Goal: Task Accomplishment & Management: Manage account settings

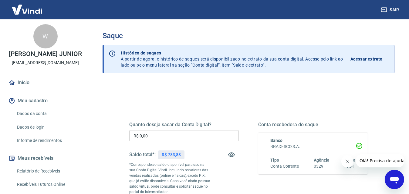
click at [160, 133] on input "R$ 0,00" at bounding box center [183, 135] width 109 height 11
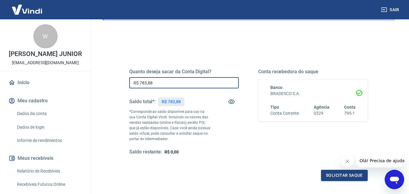
scroll to position [110, 0]
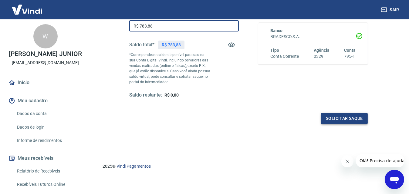
type input "R$ 783,88"
click at [351, 120] on button "Solicitar saque" at bounding box center [344, 118] width 47 height 11
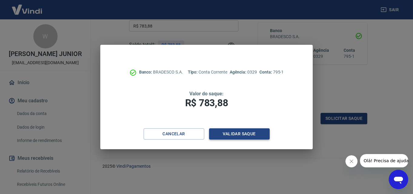
click at [233, 134] on button "Validar saque" at bounding box center [239, 134] width 61 height 11
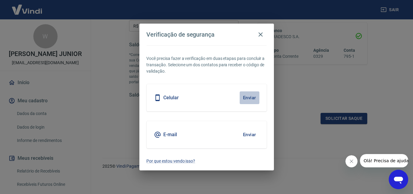
click at [247, 97] on button "Enviar" at bounding box center [250, 98] width 20 height 13
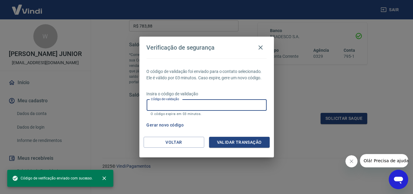
click at [236, 103] on input "Código de validação" at bounding box center [207, 105] width 120 height 11
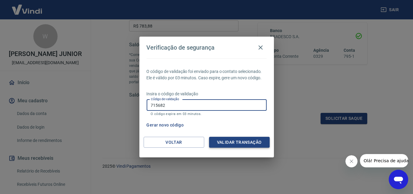
type input "715682"
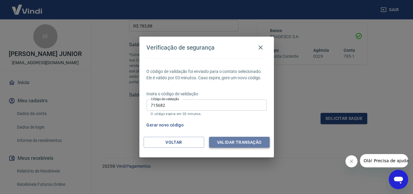
click at [228, 143] on button "Validar transação" at bounding box center [239, 142] width 61 height 11
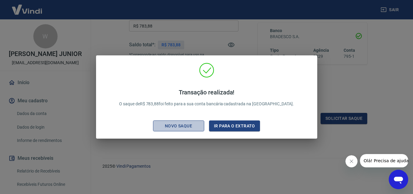
click at [197, 126] on div "Novo saque" at bounding box center [179, 126] width 42 height 8
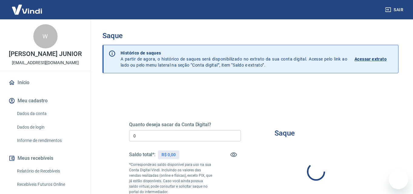
type input "R$ 0,00"
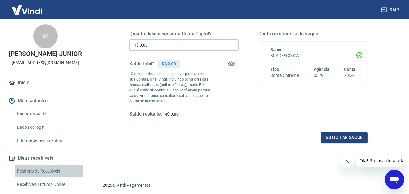
click at [50, 176] on link "Relatório de Recebíveis" at bounding box center [49, 171] width 69 height 12
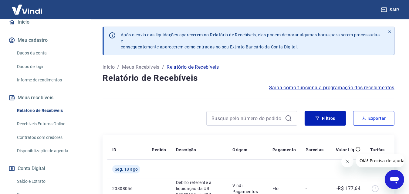
click at [380, 116] on button "Exportar" at bounding box center [373, 118] width 41 height 15
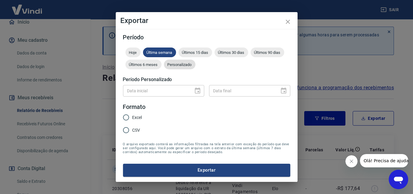
click at [190, 69] on div "Personalizado" at bounding box center [180, 65] width 32 height 10
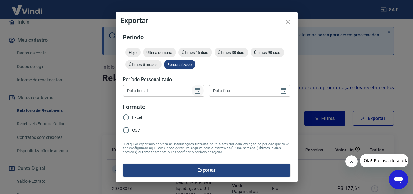
click at [195, 93] on icon "Choose date" at bounding box center [197, 91] width 5 height 6
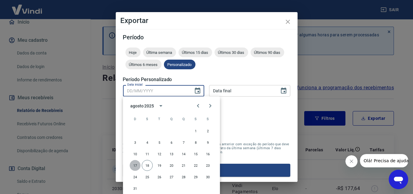
click at [134, 167] on button "17" at bounding box center [135, 165] width 11 height 11
type input "17/08/2025"
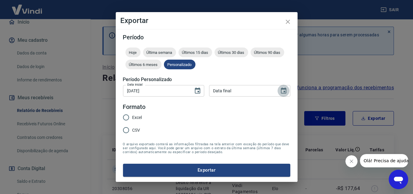
click at [286, 91] on icon "Choose date" at bounding box center [283, 91] width 5 height 6
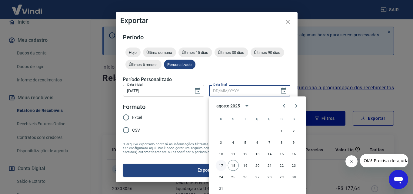
click at [218, 166] on button "17" at bounding box center [221, 165] width 11 height 11
type input "17/08/2025"
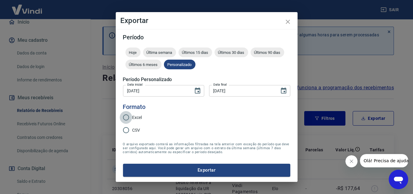
click at [124, 119] on input "Excel" at bounding box center [126, 117] width 13 height 13
radio input "true"
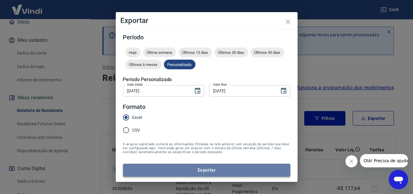
click at [212, 169] on button "Exportar" at bounding box center [206, 170] width 167 height 13
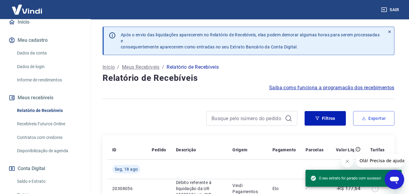
click at [370, 117] on button "Exportar" at bounding box center [373, 118] width 41 height 15
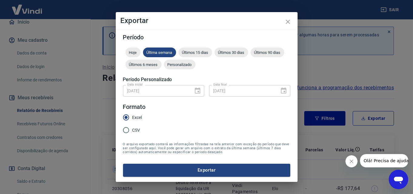
click at [197, 93] on div "17/08/2025 Data inicial" at bounding box center [163, 90] width 81 height 11
click at [178, 65] on span "Personalizado" at bounding box center [180, 64] width 32 height 5
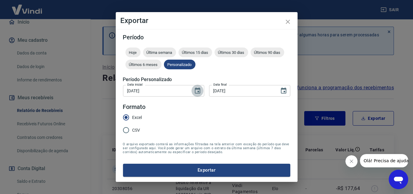
click at [198, 90] on icon "Choose date, selected date is 17 de ago de 2025" at bounding box center [197, 90] width 7 height 7
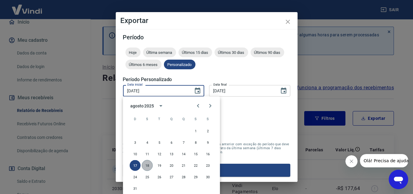
click at [146, 164] on button "18" at bounding box center [147, 165] width 11 height 11
type input "18/08/2025"
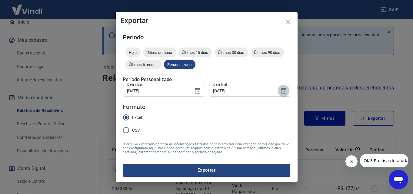
click at [286, 94] on icon "Choose date, selected date is 17 de ago de 2025" at bounding box center [283, 90] width 7 height 7
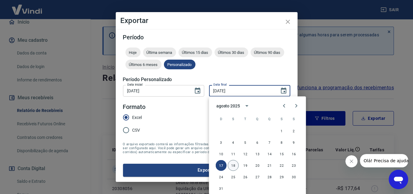
click at [236, 167] on button "18" at bounding box center [233, 165] width 11 height 11
type input "18/08/2025"
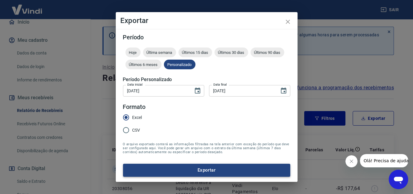
click at [218, 170] on button "Exportar" at bounding box center [206, 170] width 167 height 13
